Goal: Task Accomplishment & Management: Complete application form

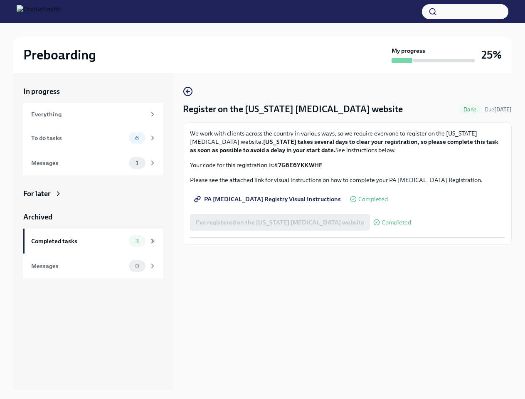
click at [465, 12] on button "button" at bounding box center [465, 11] width 86 height 15
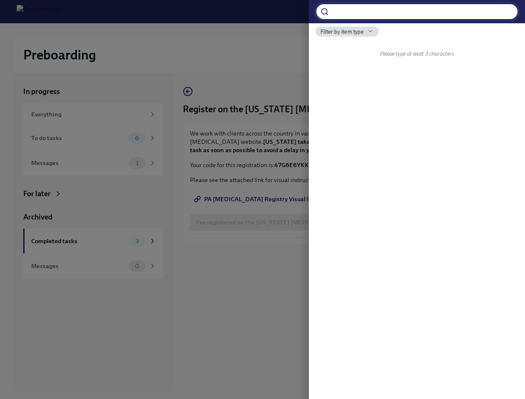
click at [271, 222] on div at bounding box center [262, 199] width 525 height 399
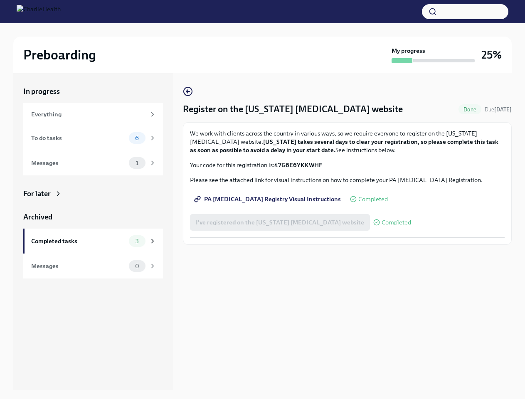
click at [465, 12] on button "button" at bounding box center [465, 11] width 86 height 15
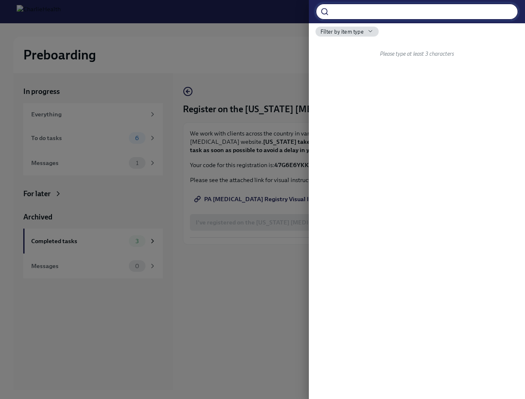
click at [271, 222] on div at bounding box center [262, 199] width 525 height 399
